Goal: Information Seeking & Learning: Learn about a topic

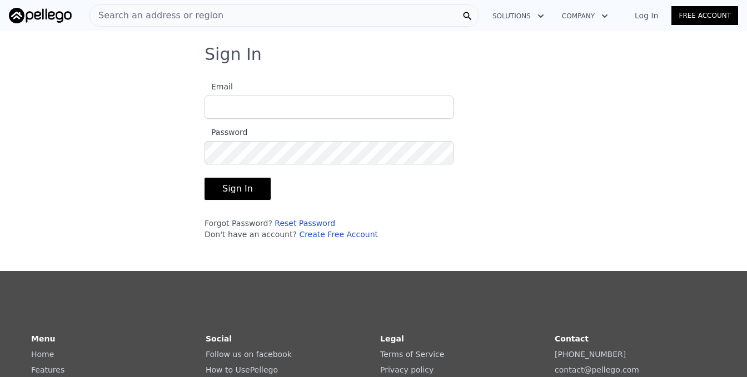
type input "[EMAIL_ADDRESS][DOMAIN_NAME]"
click at [225, 194] on button "Sign In" at bounding box center [237, 189] width 66 height 22
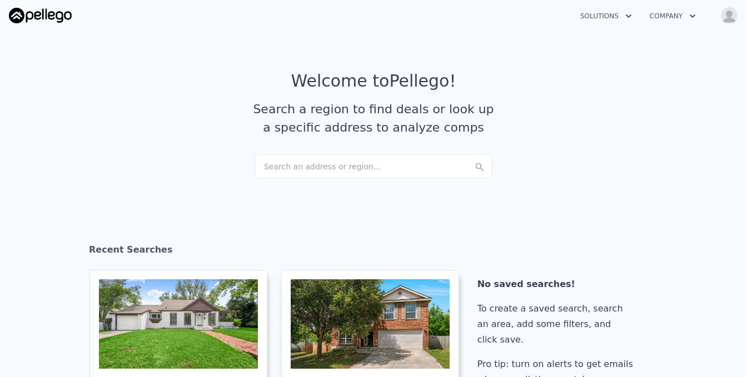
checkbox input "true"
click at [276, 168] on div "Search an address or region..." at bounding box center [373, 166] width 238 height 24
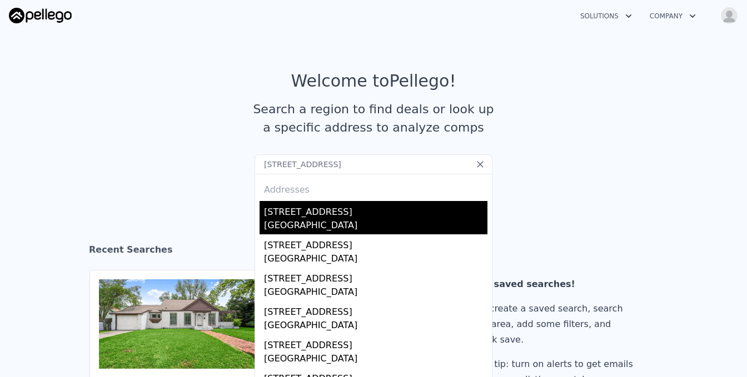
type input "[STREET_ADDRESS]"
click at [298, 216] on div "[STREET_ADDRESS]" at bounding box center [375, 210] width 223 height 18
